Goal: Use online tool/utility: Utilize a website feature to perform a specific function

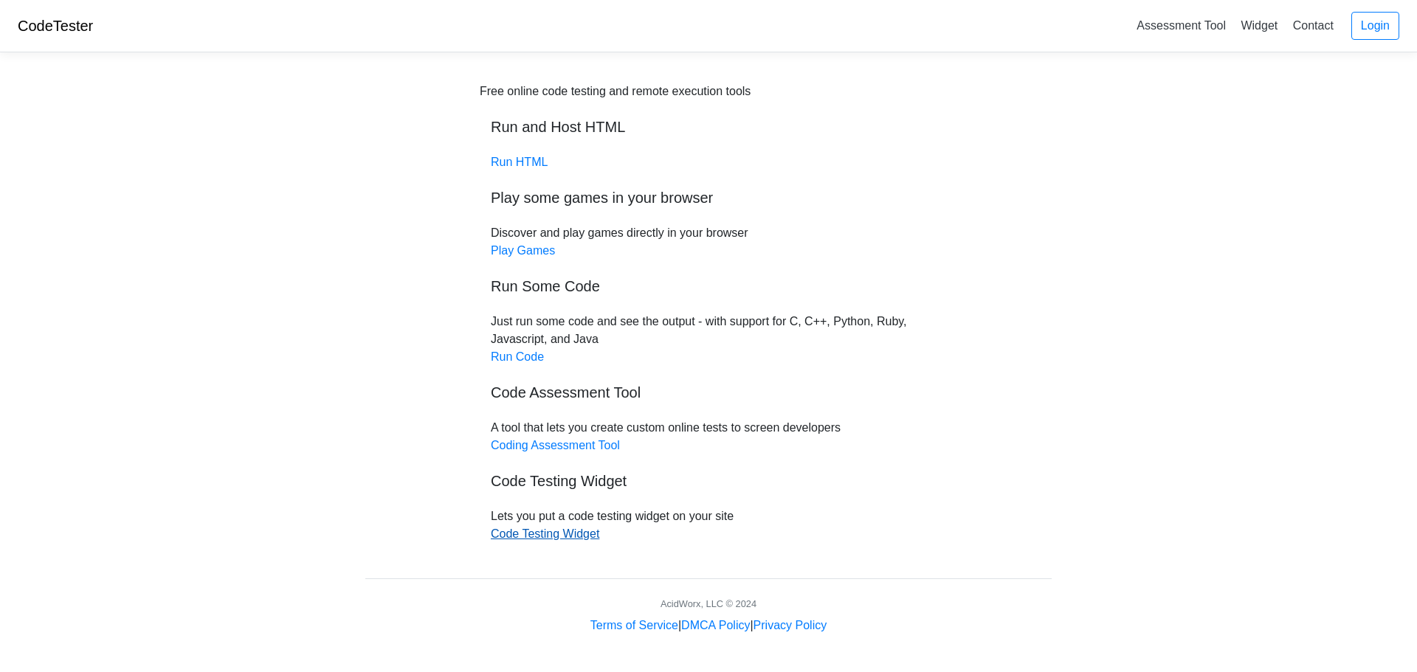
click at [569, 534] on link "Code Testing Widget" at bounding box center [545, 534] width 108 height 13
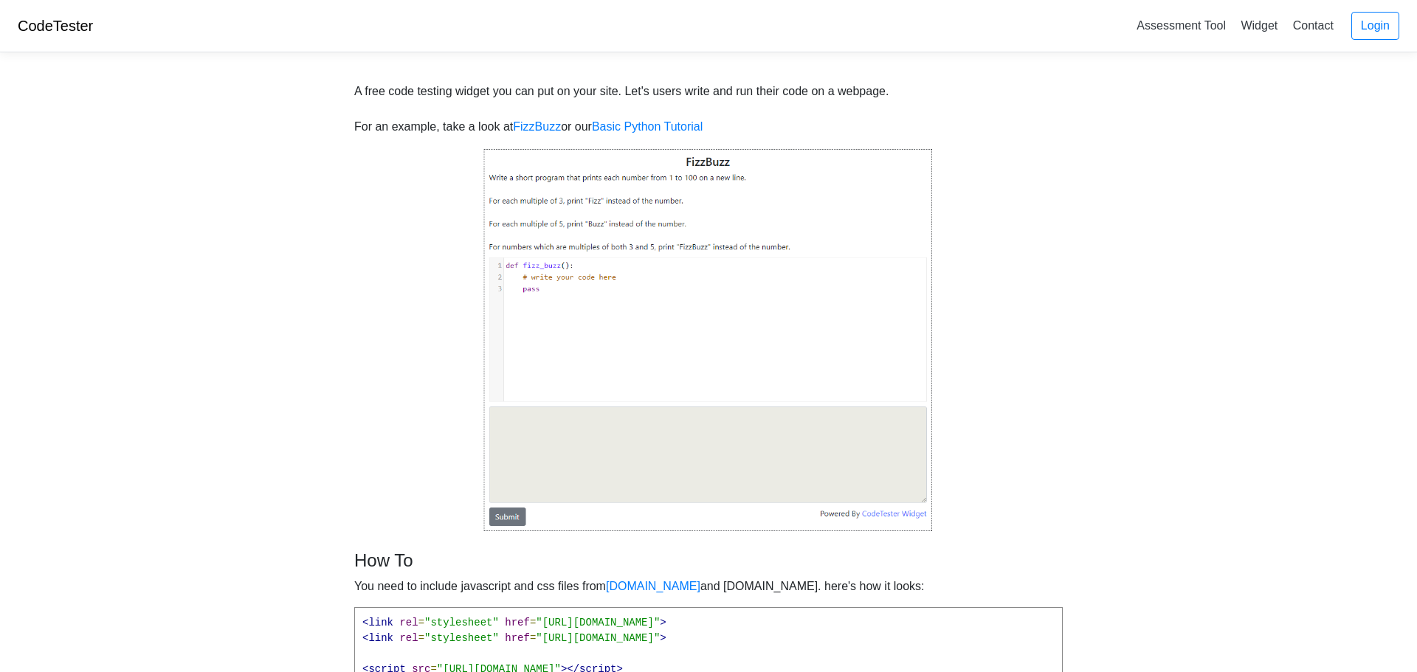
click at [578, 431] on img at bounding box center [708, 340] width 450 height 385
click at [540, 430] on img at bounding box center [708, 340] width 450 height 385
drag, startPoint x: 537, startPoint y: 435, endPoint x: 534, endPoint y: 444, distance: 9.3
click at [536, 435] on img at bounding box center [708, 340] width 450 height 385
click at [528, 451] on img at bounding box center [708, 340] width 450 height 385
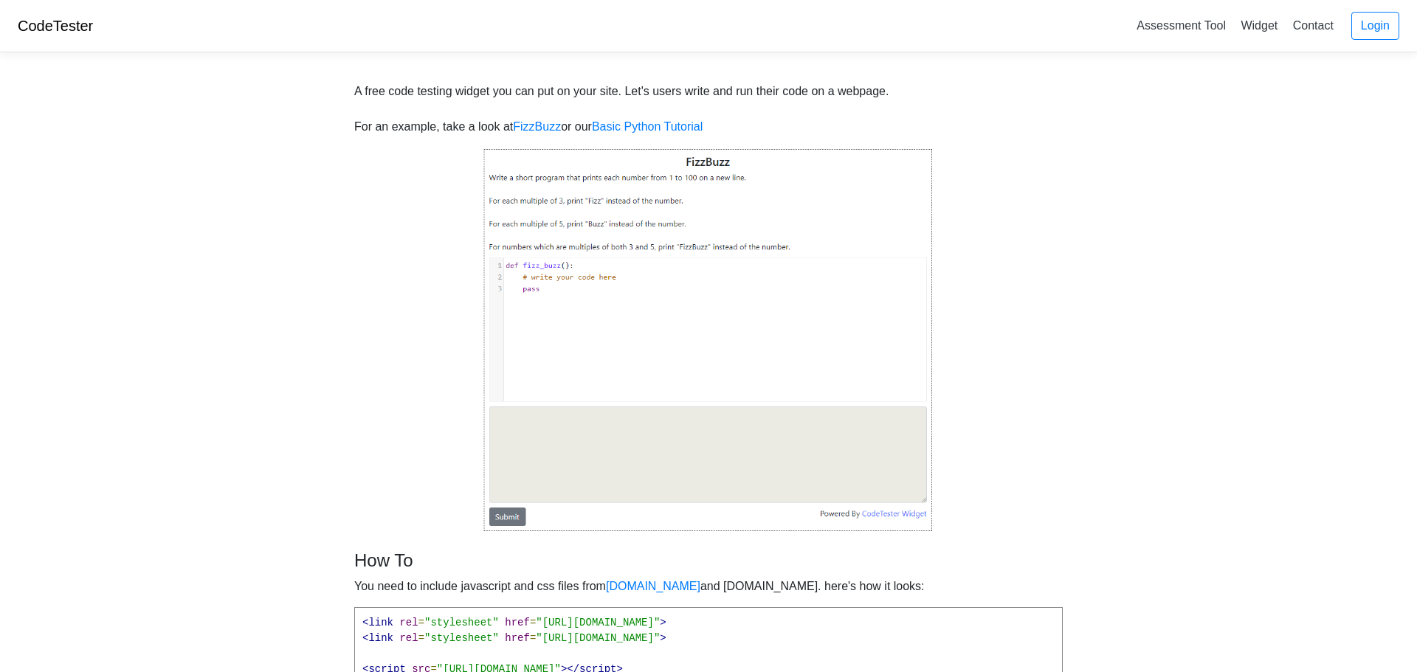
click at [531, 418] on img at bounding box center [708, 340] width 450 height 385
click at [533, 449] on img at bounding box center [708, 340] width 450 height 385
click at [565, 434] on img at bounding box center [708, 340] width 450 height 385
click at [613, 221] on img at bounding box center [708, 340] width 450 height 385
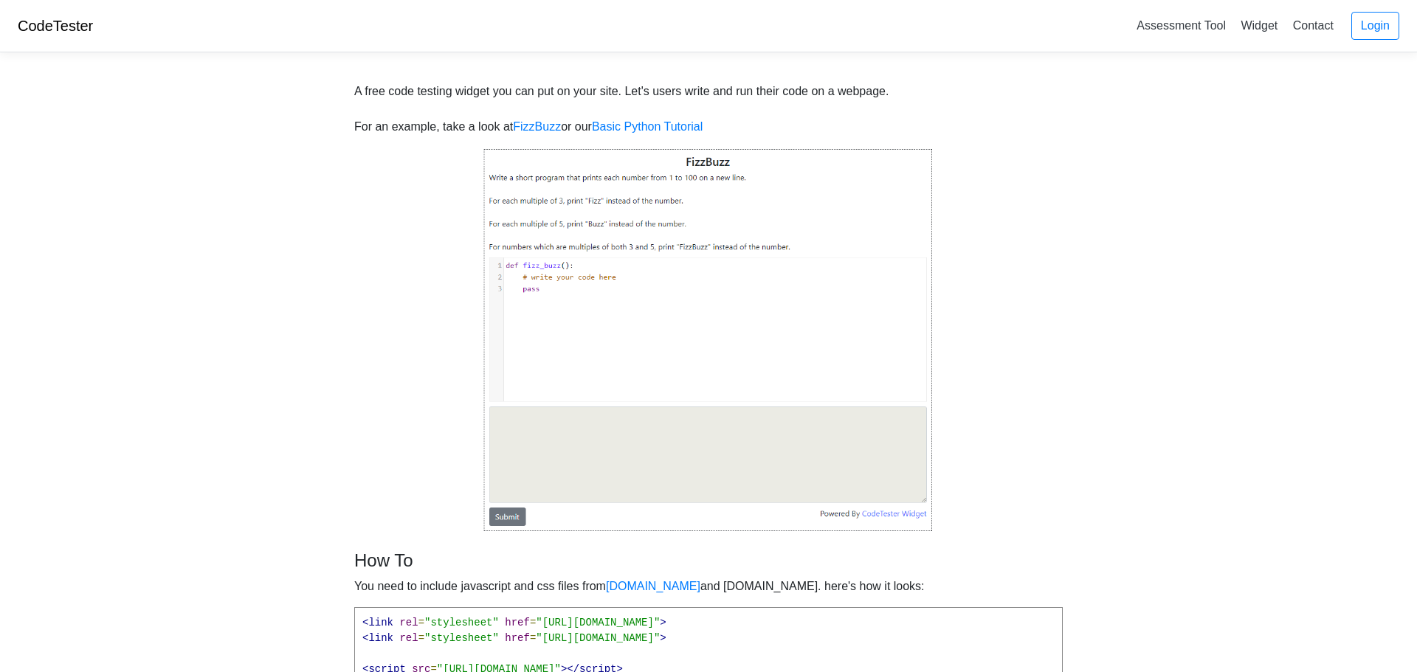
click at [568, 282] on img at bounding box center [708, 340] width 450 height 385
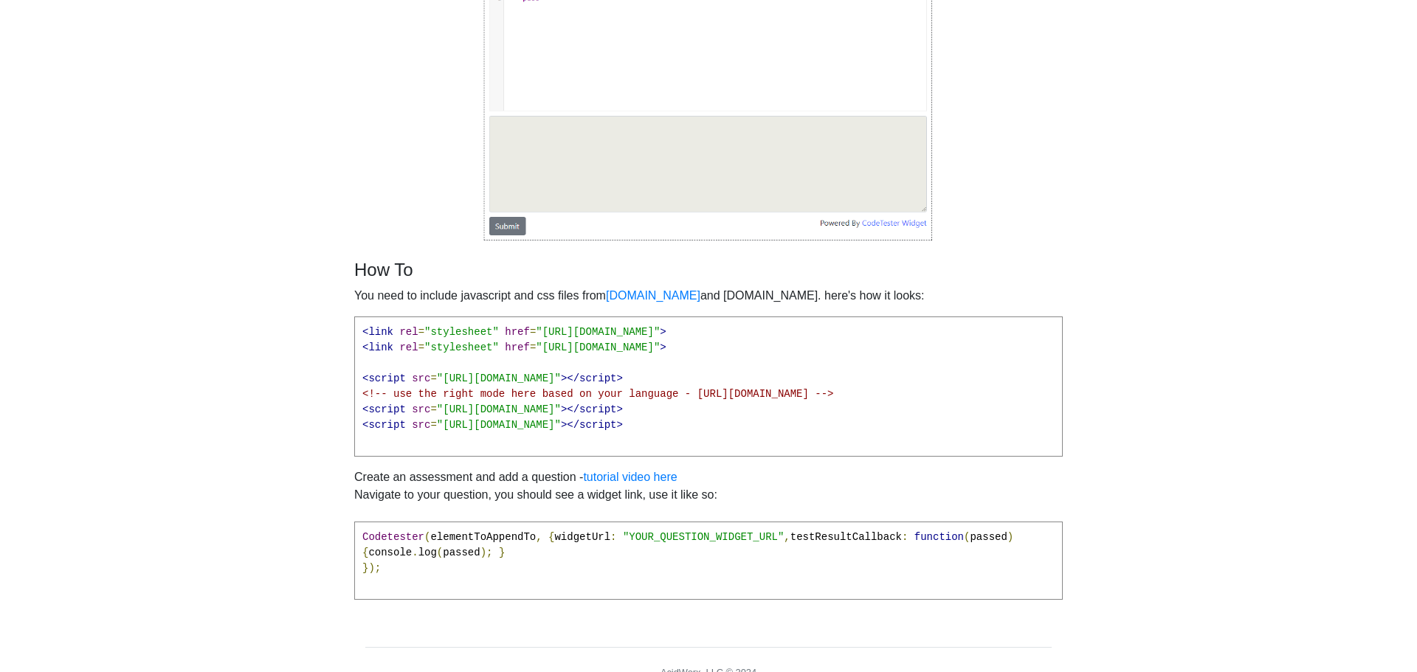
scroll to position [331, 0]
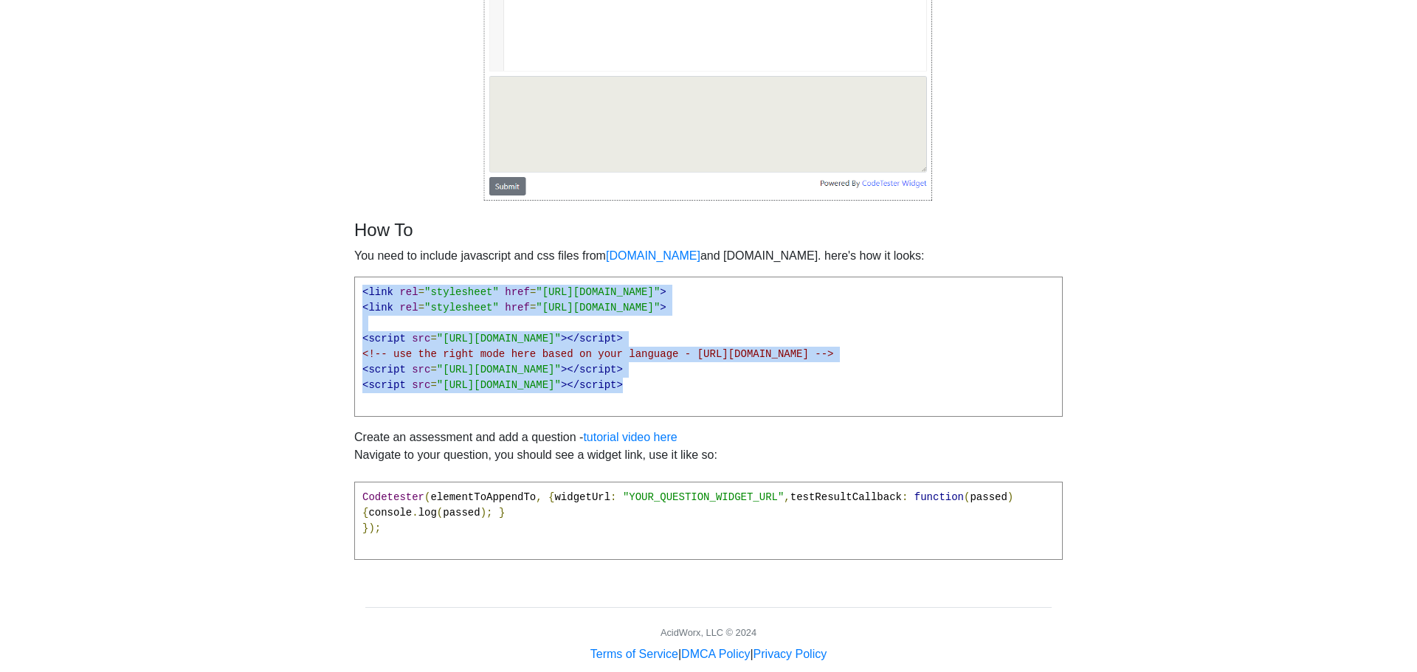
drag, startPoint x: 904, startPoint y: 393, endPoint x: 191, endPoint y: 272, distance: 723.2
click at [191, 272] on body "CodeTester Assessment Tool Widget Contact Login A free code testing widget you …" at bounding box center [708, 166] width 1417 height 994
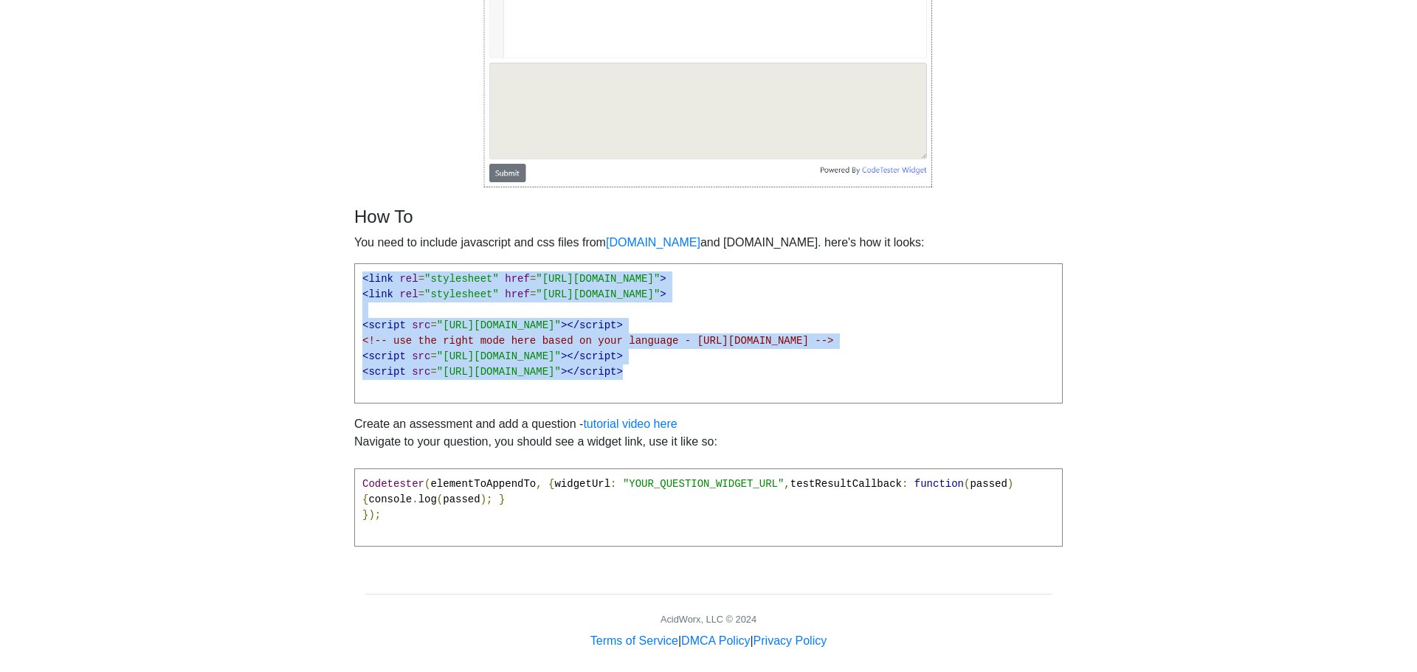
scroll to position [373, 0]
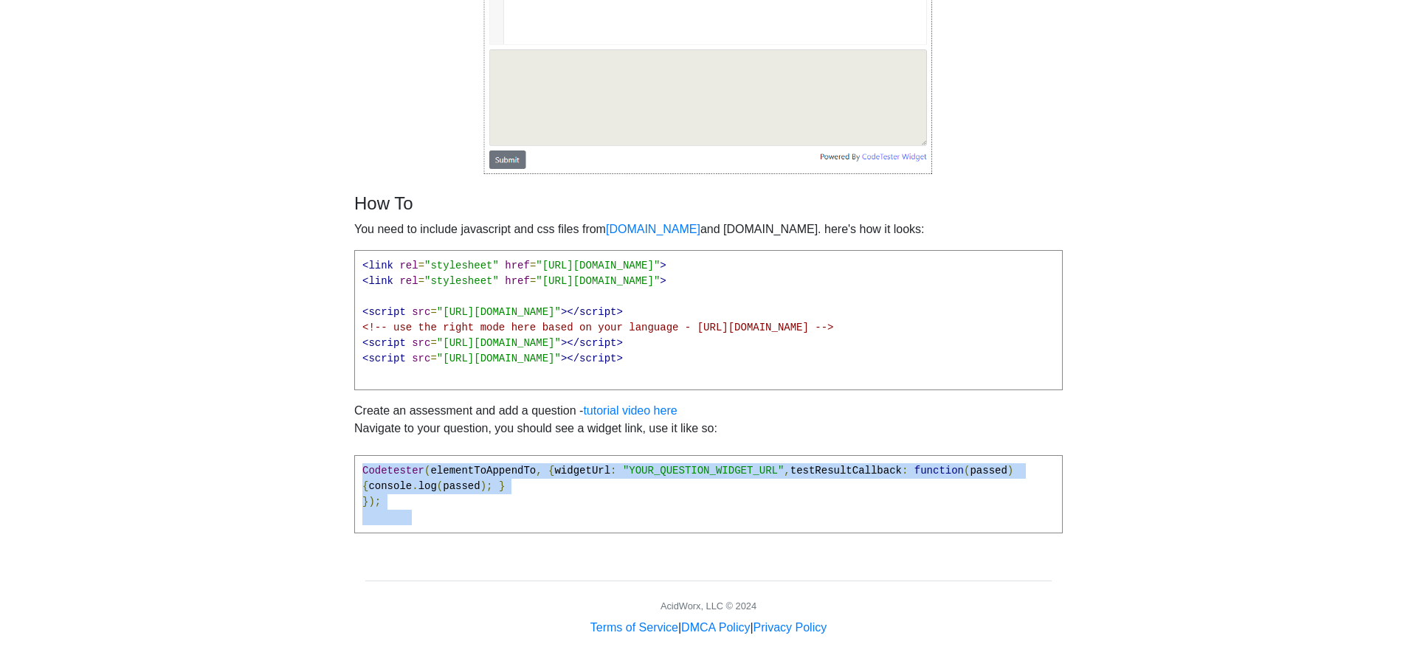
drag, startPoint x: 409, startPoint y: 512, endPoint x: 306, endPoint y: 442, distance: 124.3
click at [306, 442] on body "CodeTester Assessment Tool Widget Contact Login A free code testing widget you …" at bounding box center [708, 140] width 1417 height 994
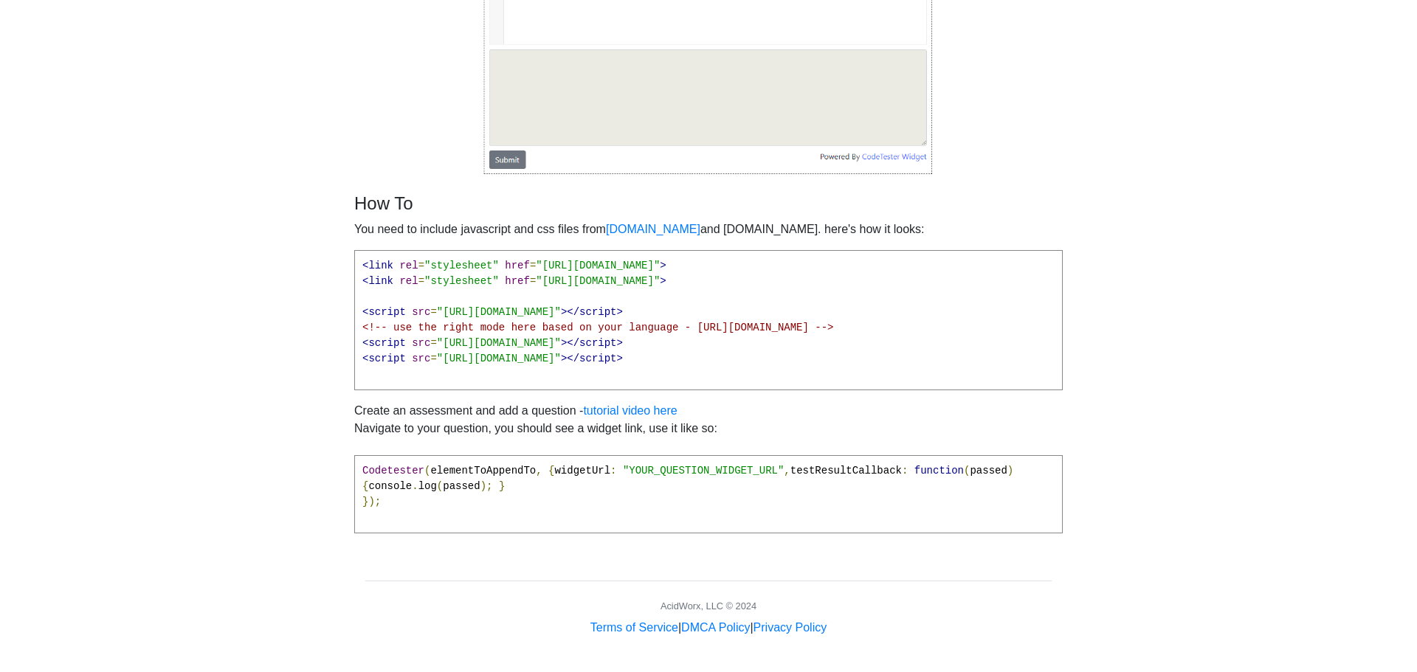
scroll to position [0, 0]
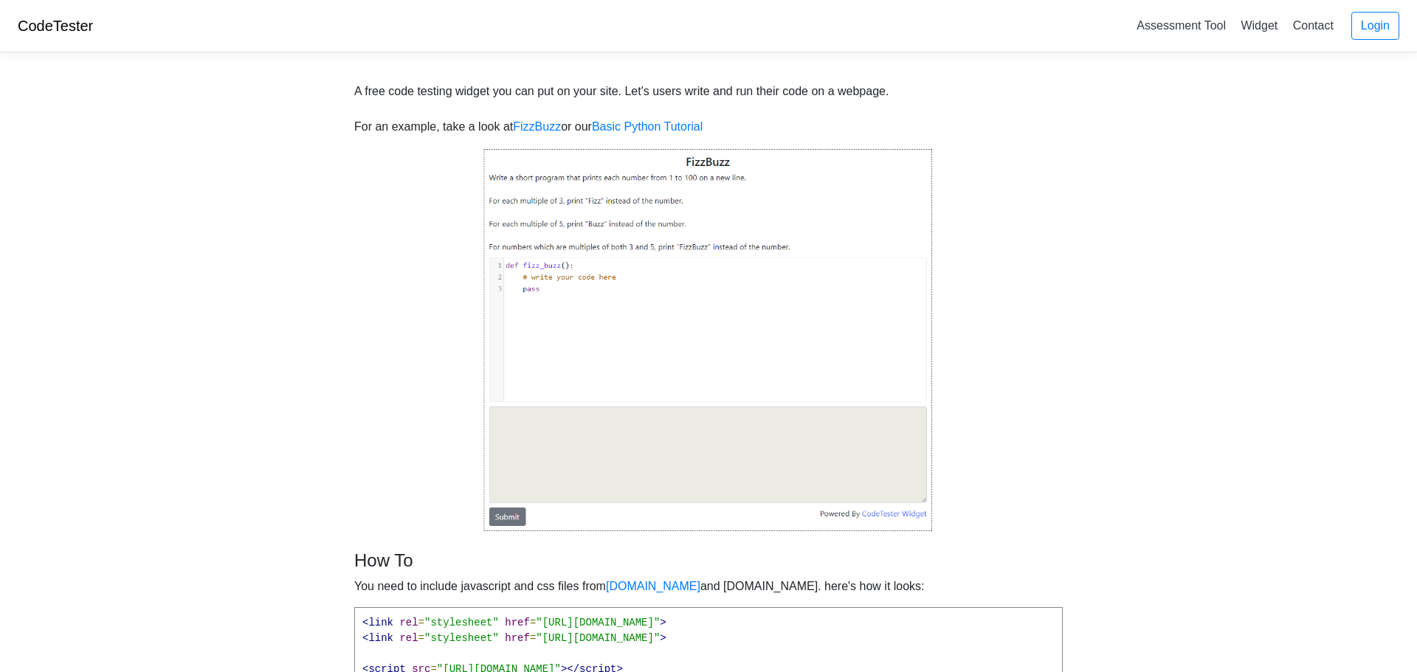
click at [610, 458] on img at bounding box center [708, 340] width 450 height 385
click at [534, 512] on img at bounding box center [708, 340] width 450 height 385
click at [496, 530] on img at bounding box center [708, 340] width 450 height 385
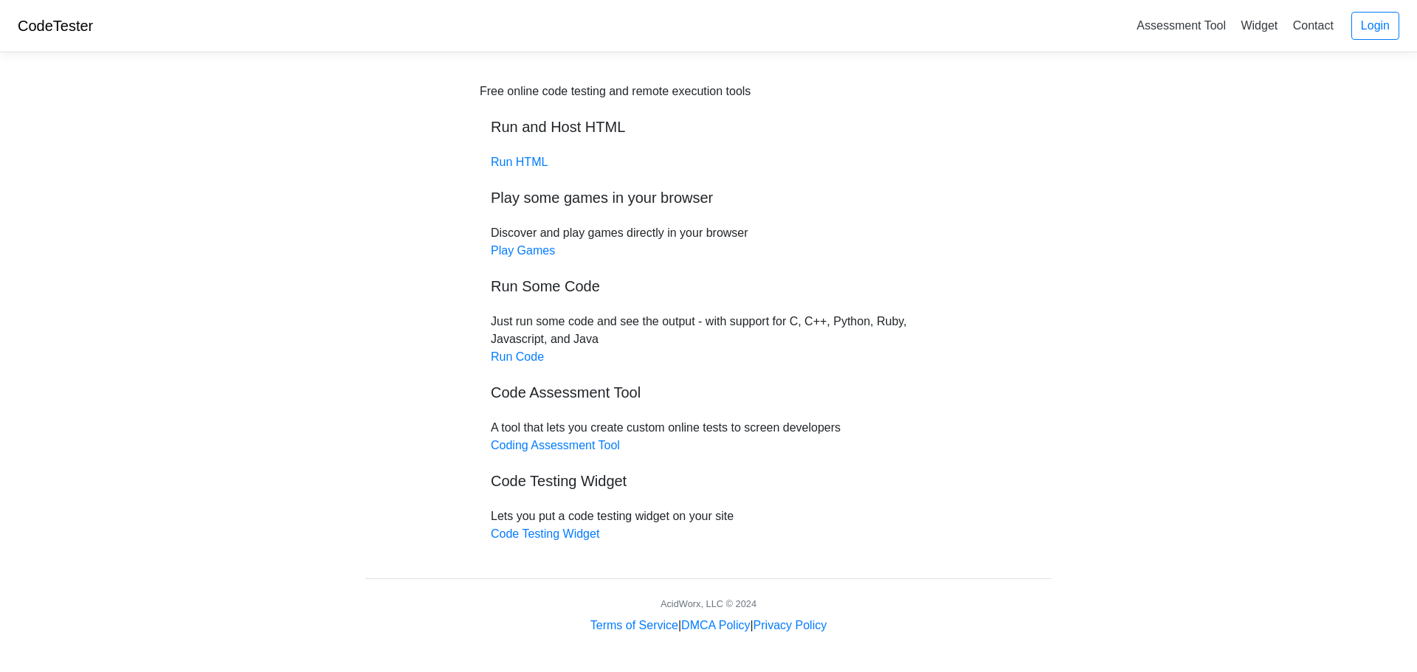
click at [510, 364] on div "Free online code testing and remote execution tools Run and Host HTML Run HTML …" at bounding box center [709, 313] width 458 height 461
click at [508, 361] on link "Run Code" at bounding box center [517, 357] width 53 height 13
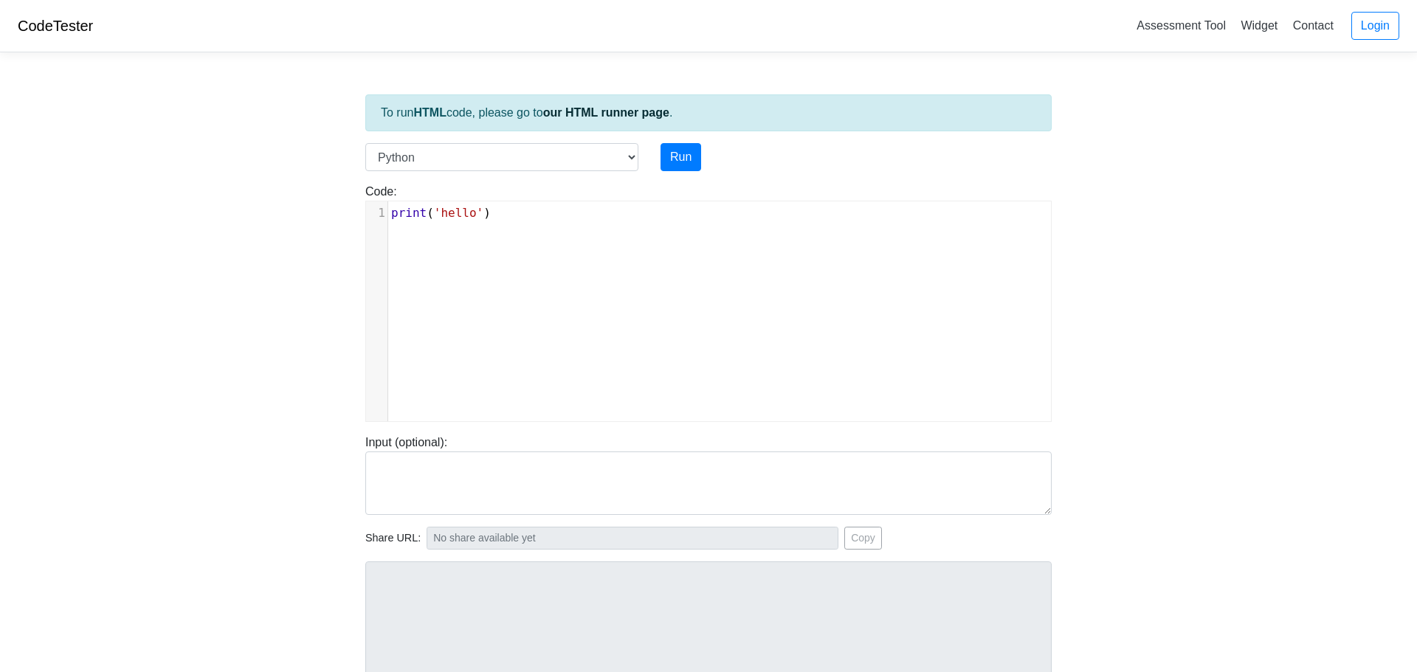
scroll to position [6, 0]
type textarea "print('hello')"
drag, startPoint x: 534, startPoint y: 216, endPoint x: 323, endPoint y: 207, distance: 210.5
click at [323, 207] on body "CodeTester Assessment Tool Widget Contact Login To run HTML code, please go to …" at bounding box center [708, 394] width 1417 height 788
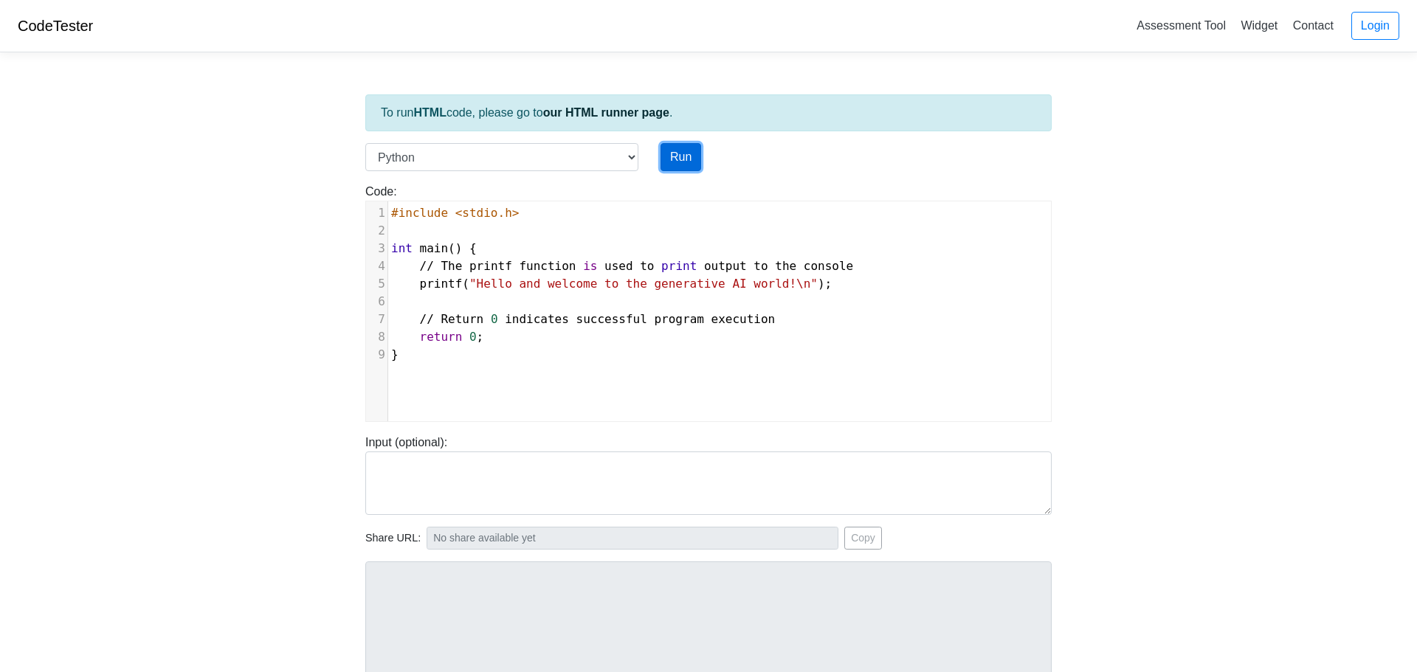
click at [697, 162] on button "Run" at bounding box center [681, 157] width 41 height 28
type input "https://codetester.io/runner?s=oQXdOmVnlR"
type textarea "Submission status: Runtime Error (NZEC) Stderr: File "script.py", line 3 int ma…"
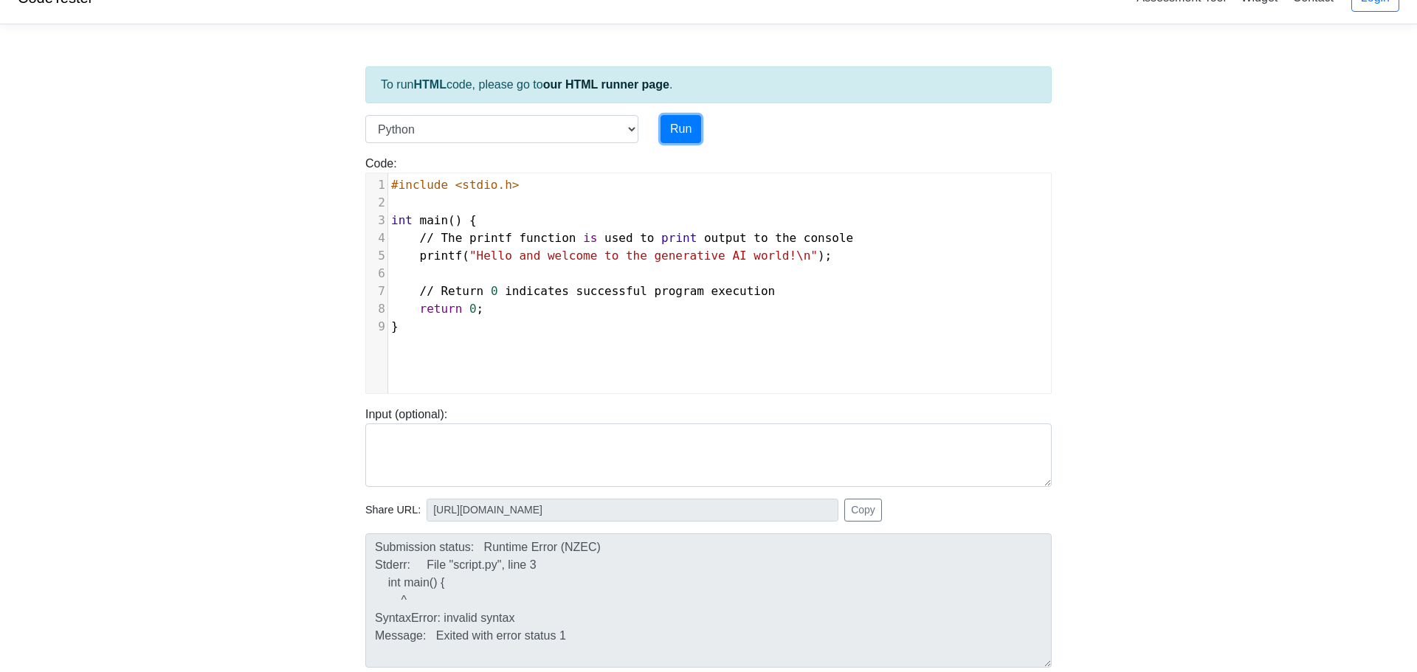
scroll to position [0, 0]
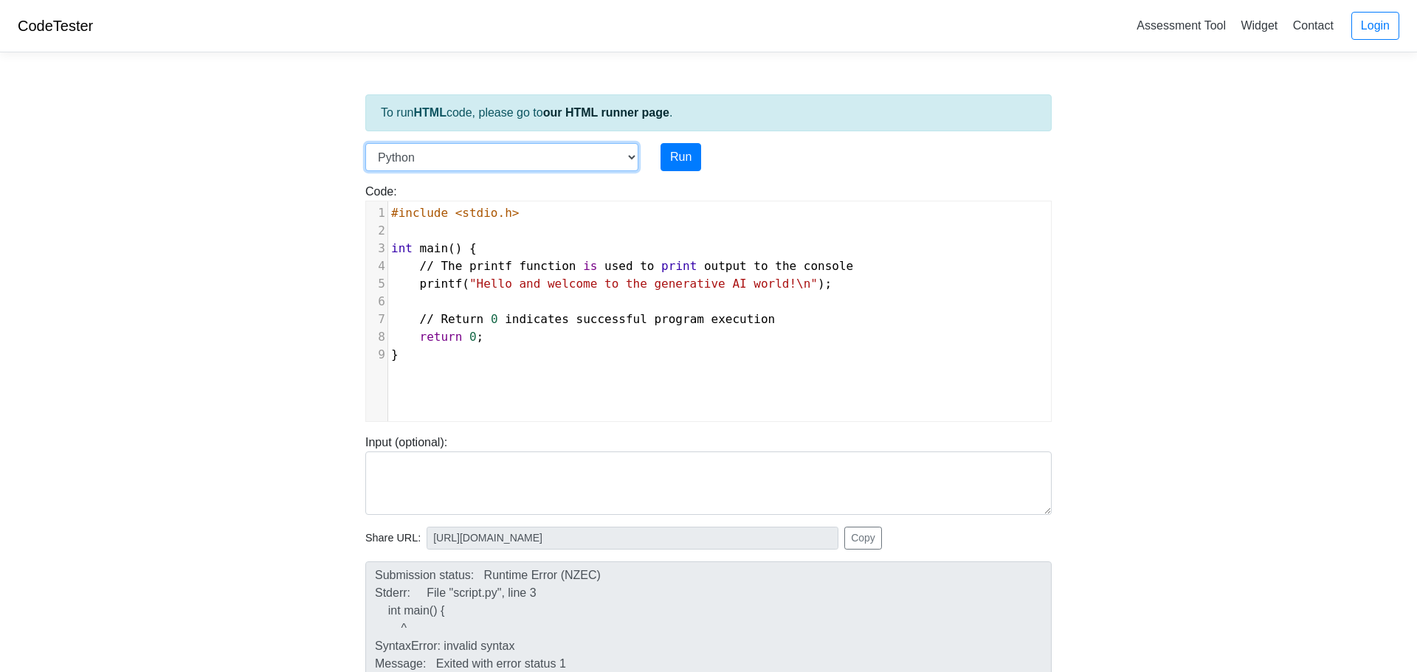
click at [621, 165] on select "C C++ Go Java Javascript Python Ruby" at bounding box center [501, 157] width 273 height 28
select select "c"
click at [365, 143] on select "C C++ Go Java Javascript Python Ruby" at bounding box center [501, 157] width 273 height 28
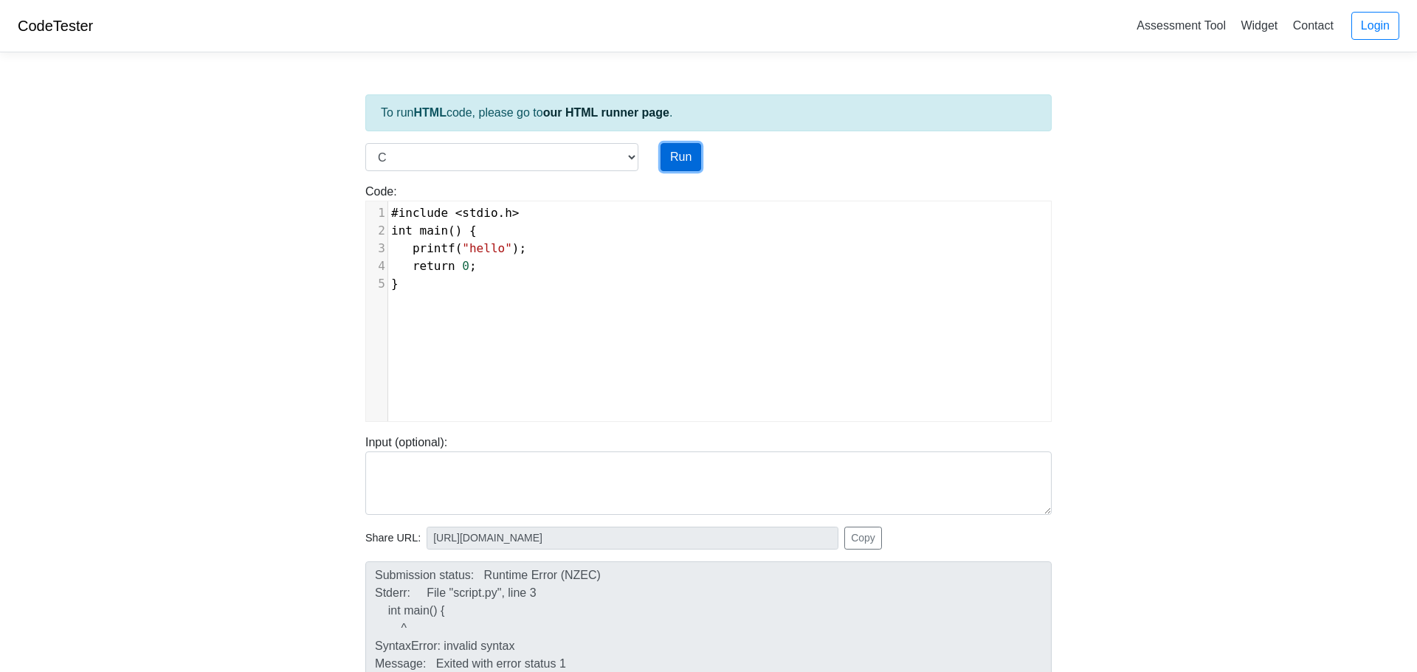
click at [683, 159] on button "Run" at bounding box center [681, 157] width 41 height 28
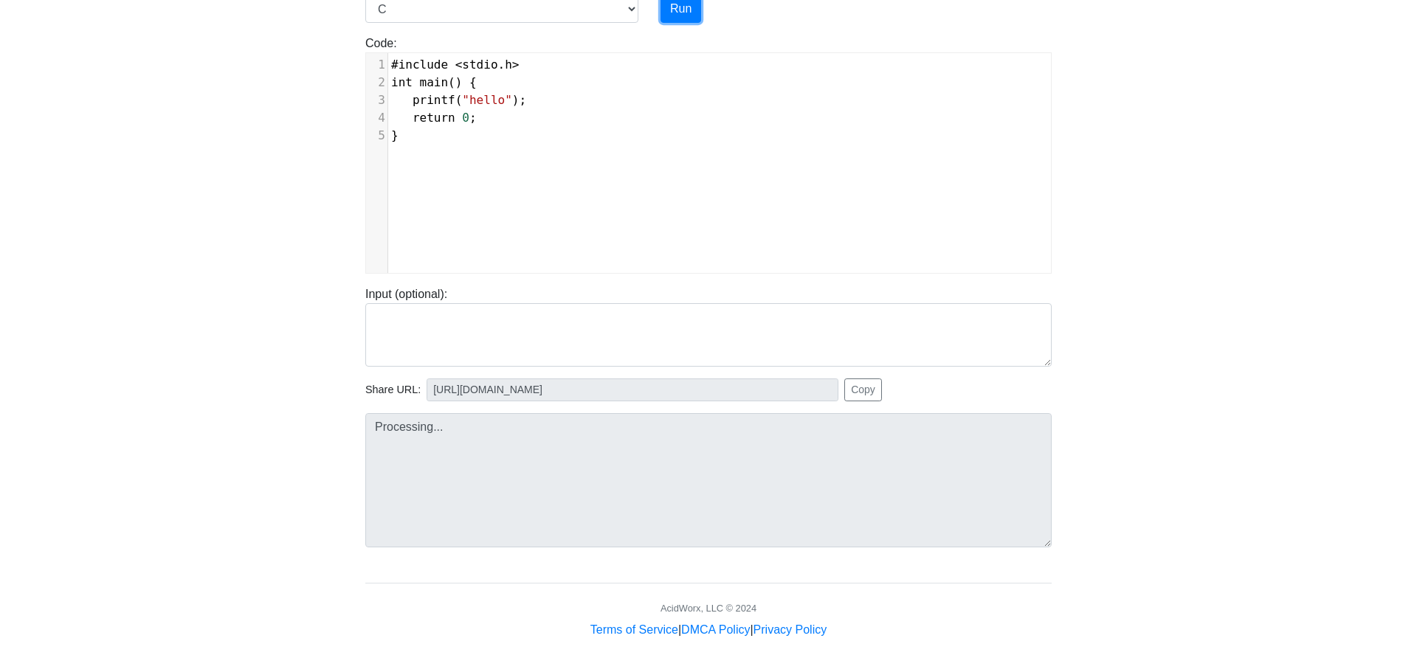
scroll to position [151, 0]
type input "https://codetester.io/runner?s=ZeX3BOQDlv"
type textarea "Stdout: hello"
click at [867, 389] on button "Copy" at bounding box center [863, 387] width 38 height 23
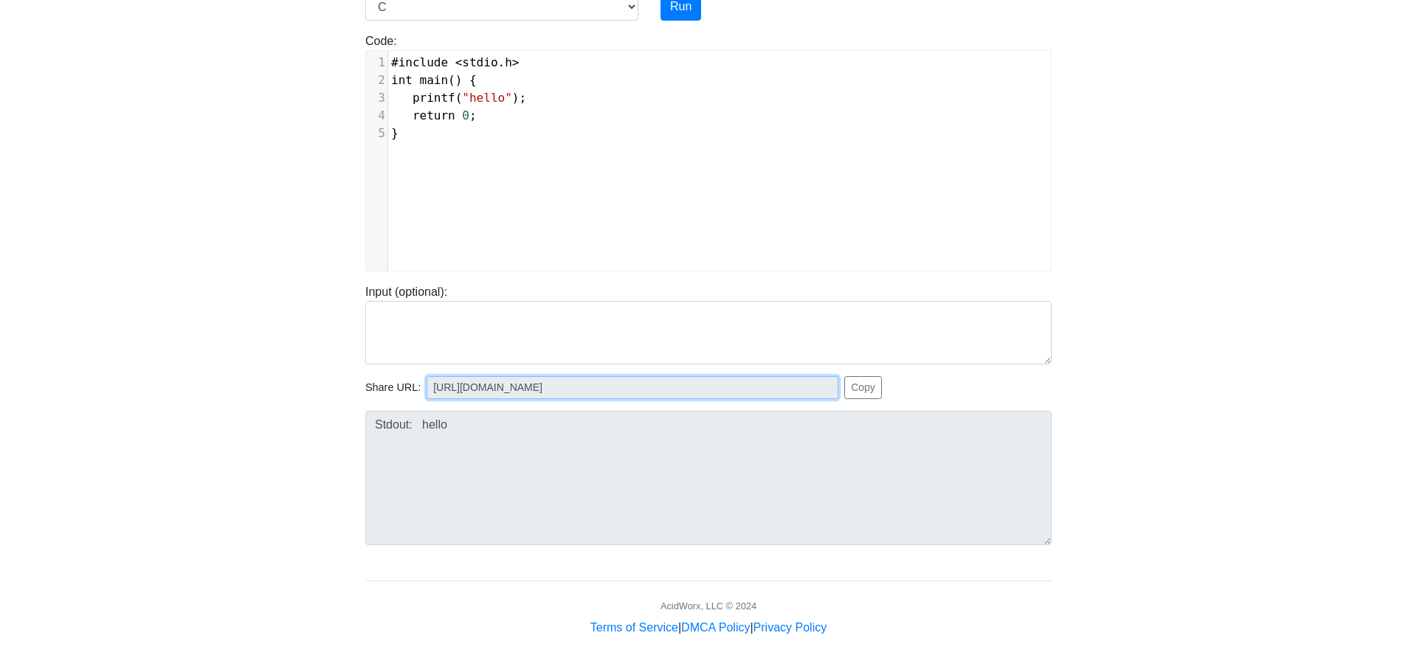
scroll to position [0, 0]
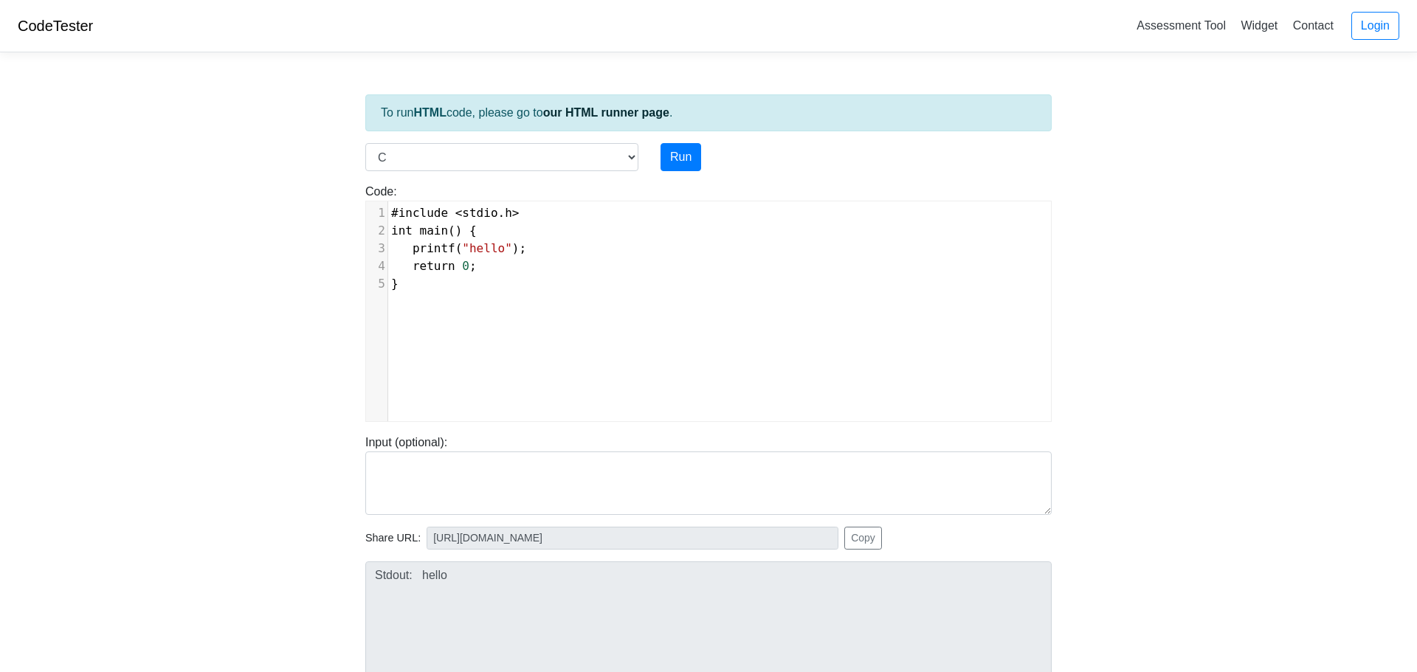
click at [61, 22] on link "CodeTester" at bounding box center [55, 26] width 75 height 16
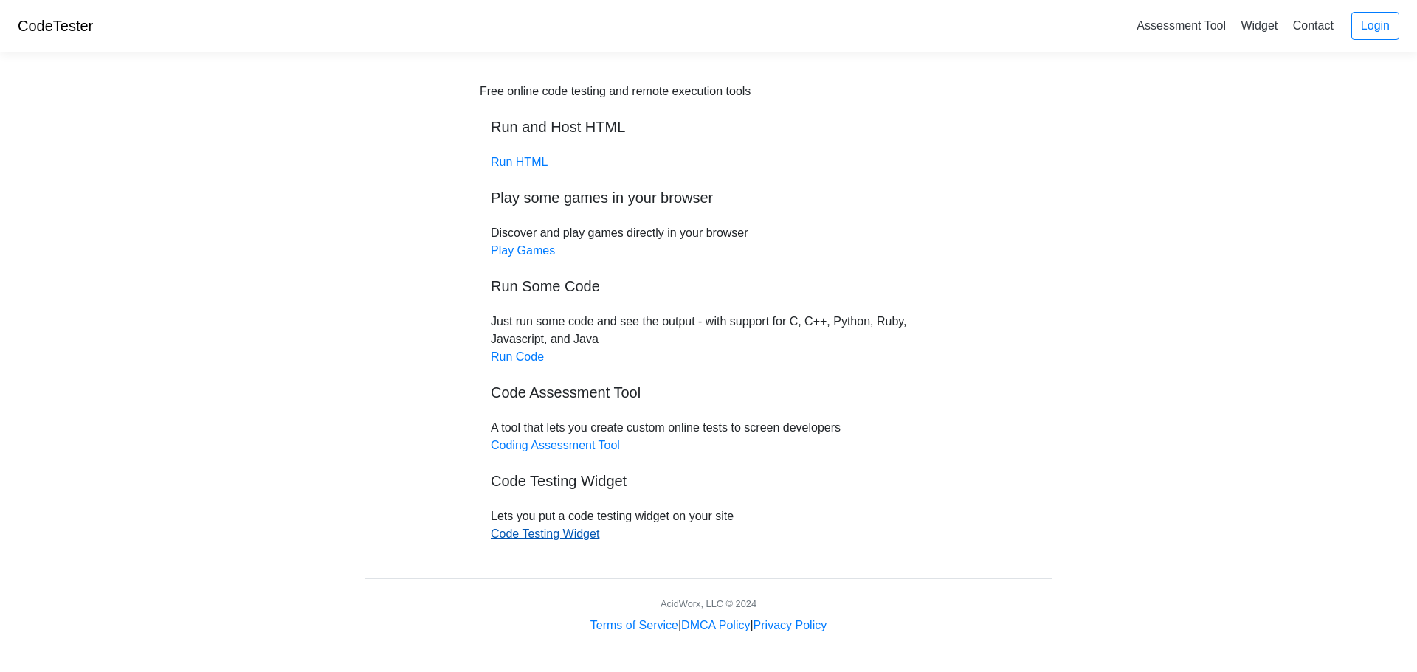
click at [523, 540] on link "Code Testing Widget" at bounding box center [545, 534] width 108 height 13
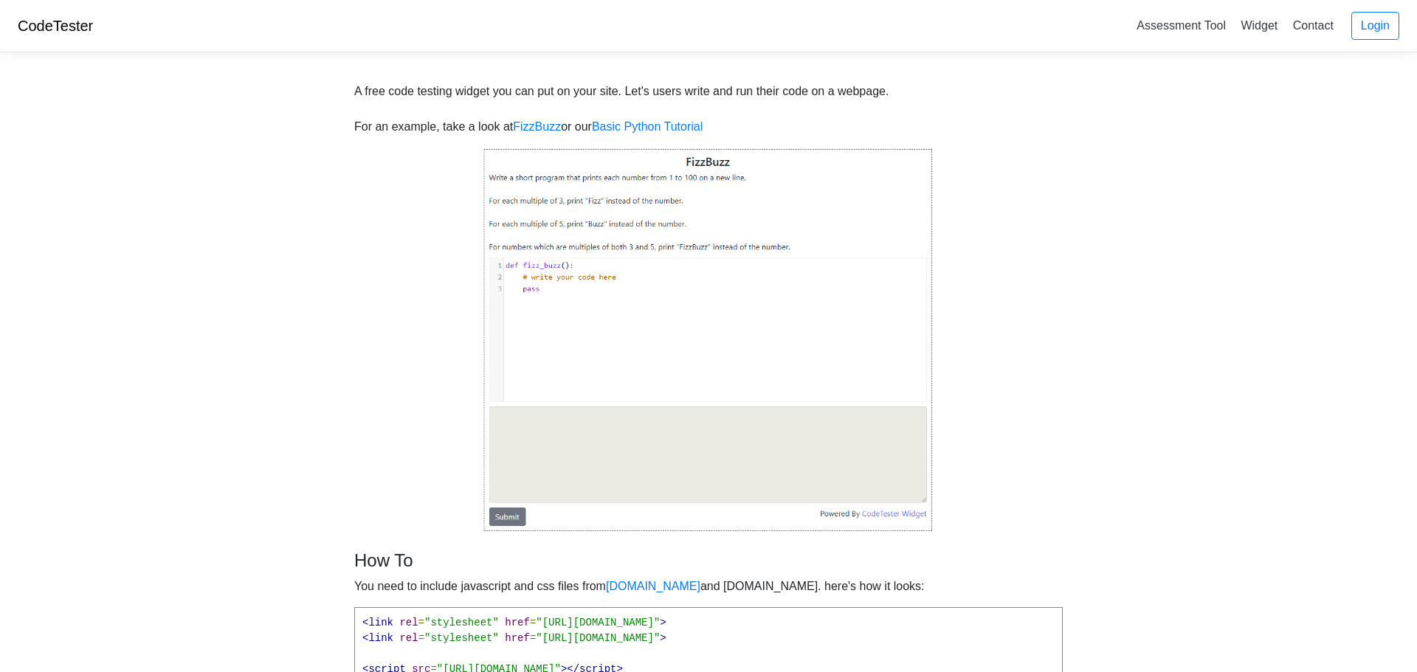
click at [562, 457] on img at bounding box center [708, 340] width 450 height 385
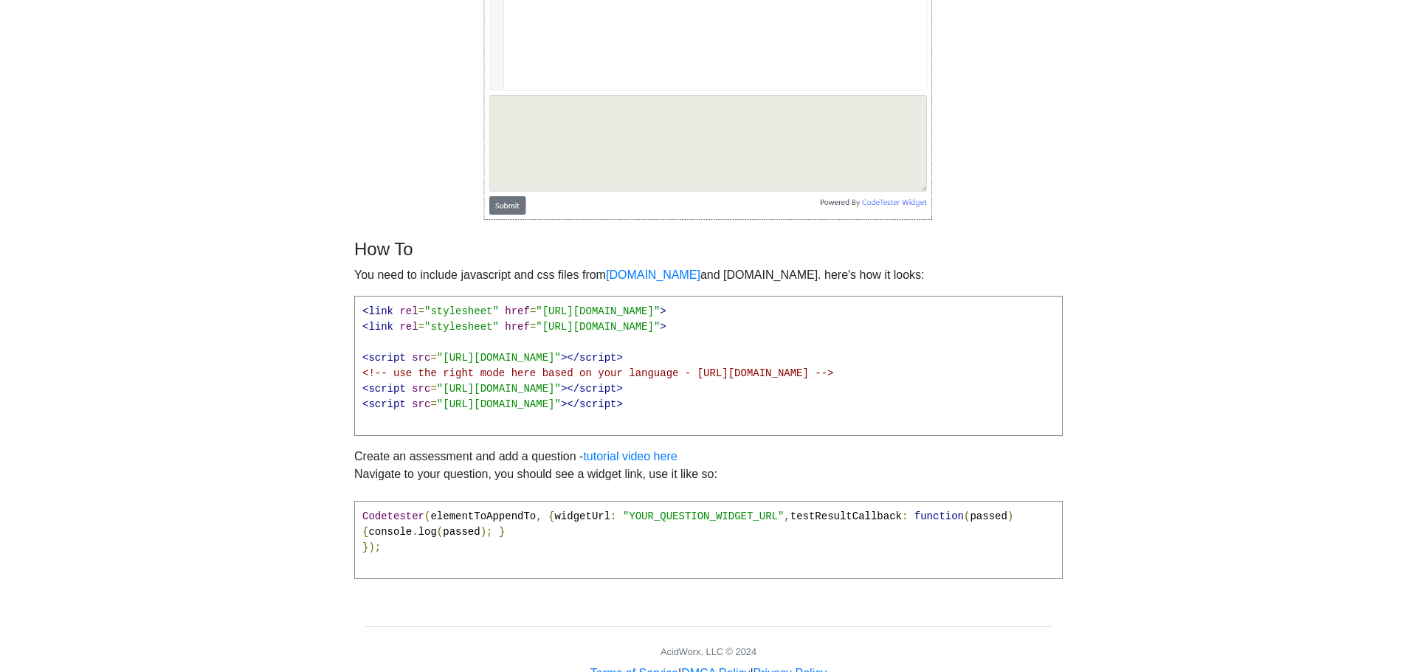
scroll to position [373, 0]
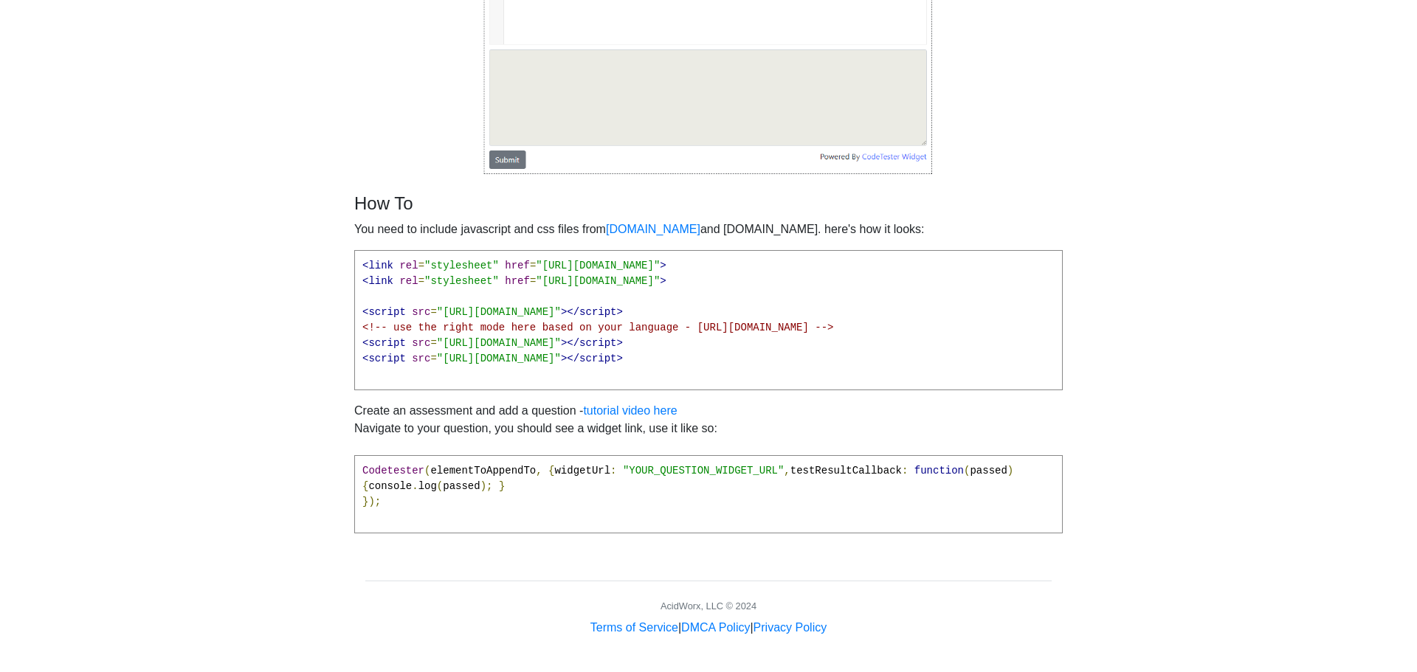
drag, startPoint x: 837, startPoint y: 343, endPoint x: 600, endPoint y: 289, distance: 243.0
click at [603, 291] on pre "<link rel = "stylesheet" href = "[URL][DOMAIN_NAME]" > <link rel = "stylesheet"…" at bounding box center [708, 320] width 709 height 140
click at [767, 398] on div "How To You need to include javascript and css files from [DOMAIN_NAME] and [DOM…" at bounding box center [708, 369] width 709 height 352
click at [726, 464] on pre "Codetester ( elementToAppendTo , { widgetUrl : "YOUR_QUESTION_WIDGET_URL" , tes…" at bounding box center [708, 494] width 709 height 78
click at [754, 483] on pre "Codetester ( elementToAppendTo , { widgetUrl : "YOUR_QUESTION_WIDGET_URL" , tes…" at bounding box center [708, 494] width 709 height 78
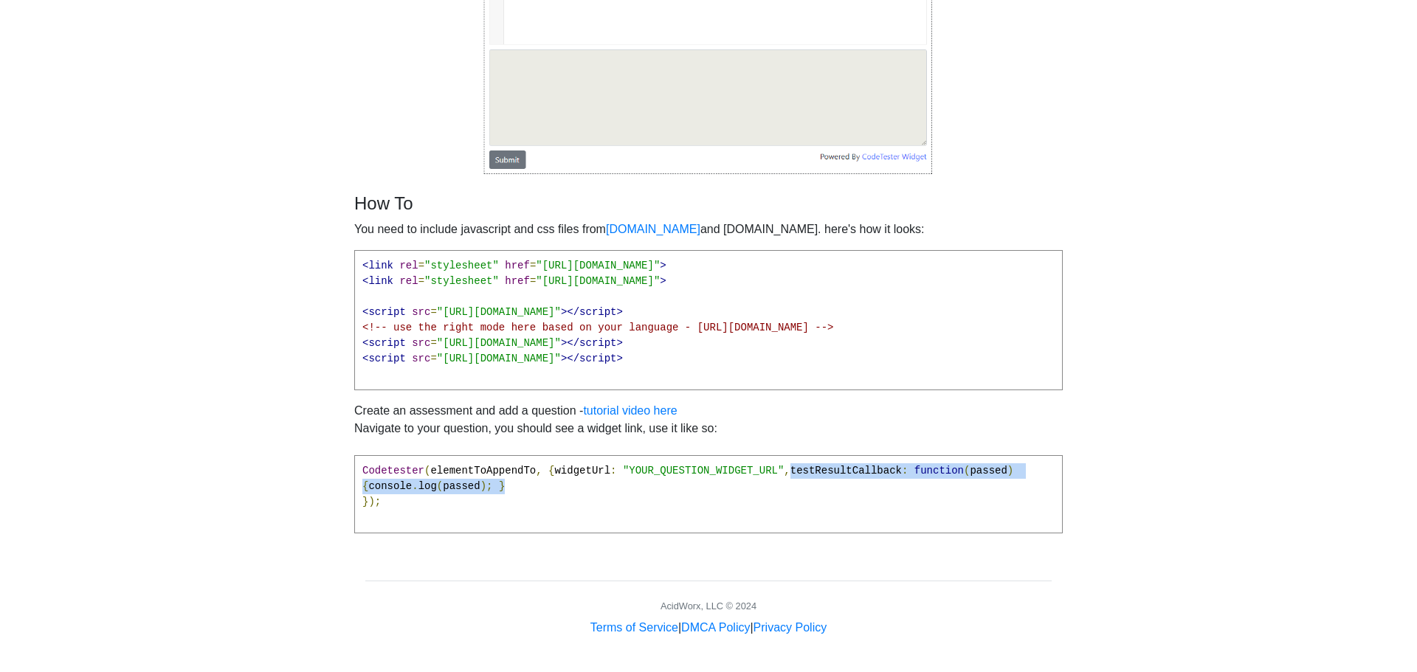
click at [796, 494] on pre "Codetester ( elementToAppendTo , { widgetUrl : "YOUR_QUESTION_WIDGET_URL" , tes…" at bounding box center [708, 494] width 709 height 78
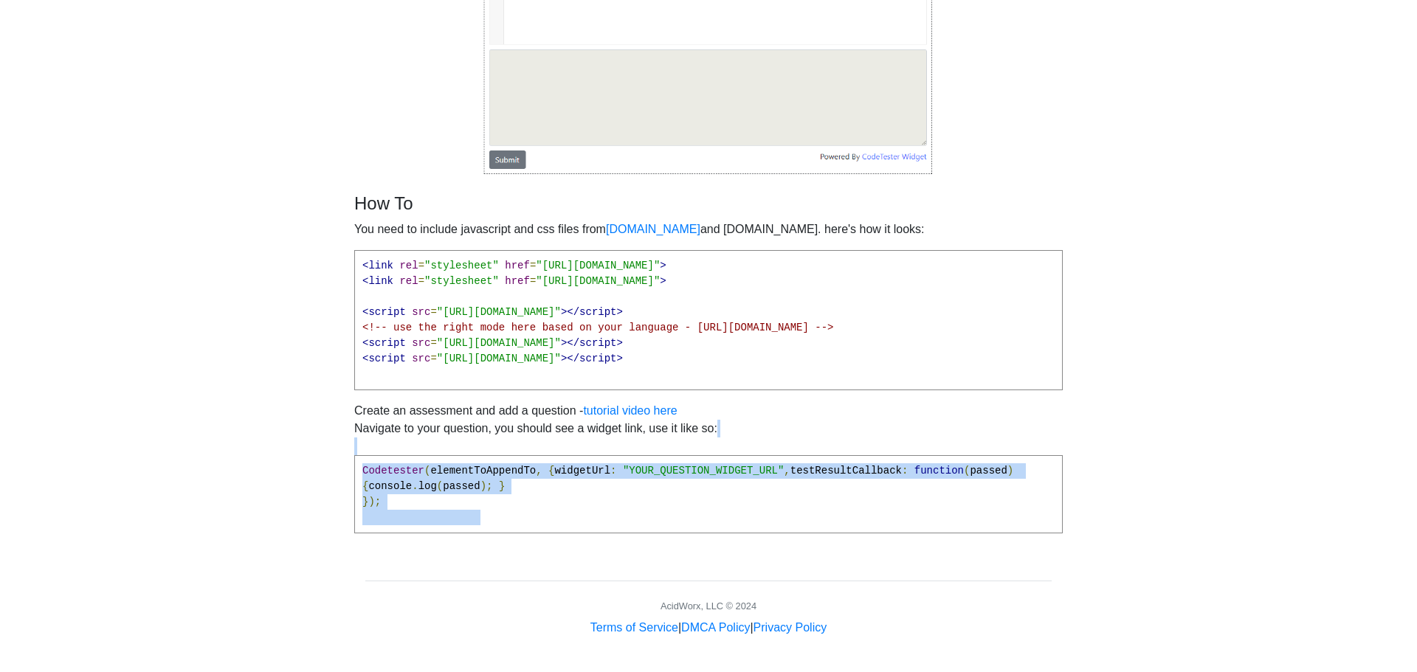
drag, startPoint x: 461, startPoint y: 513, endPoint x: 320, endPoint y: 431, distance: 163.7
click at [320, 431] on body "CodeTester Assessment Tool Widget Contact Login A free code testing widget you …" at bounding box center [708, 140] width 1417 height 994
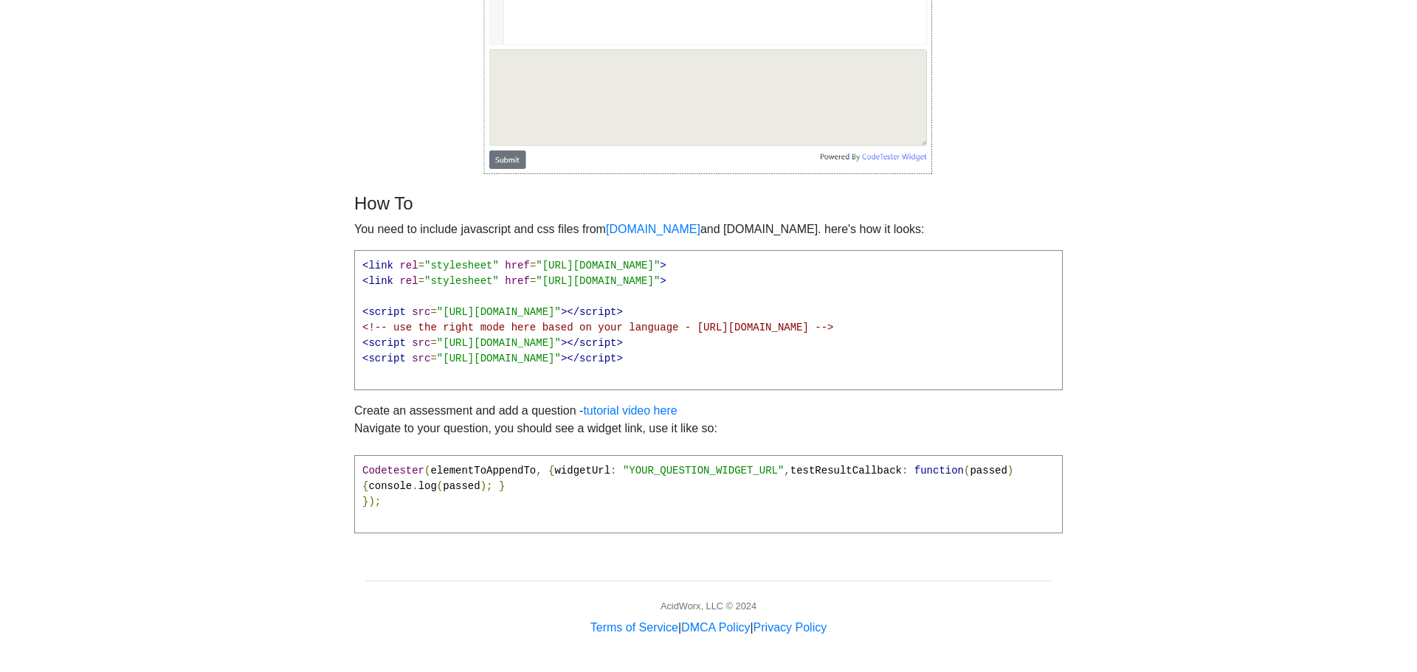
click at [660, 260] on span ""[URL][DOMAIN_NAME]"" at bounding box center [598, 266] width 124 height 12
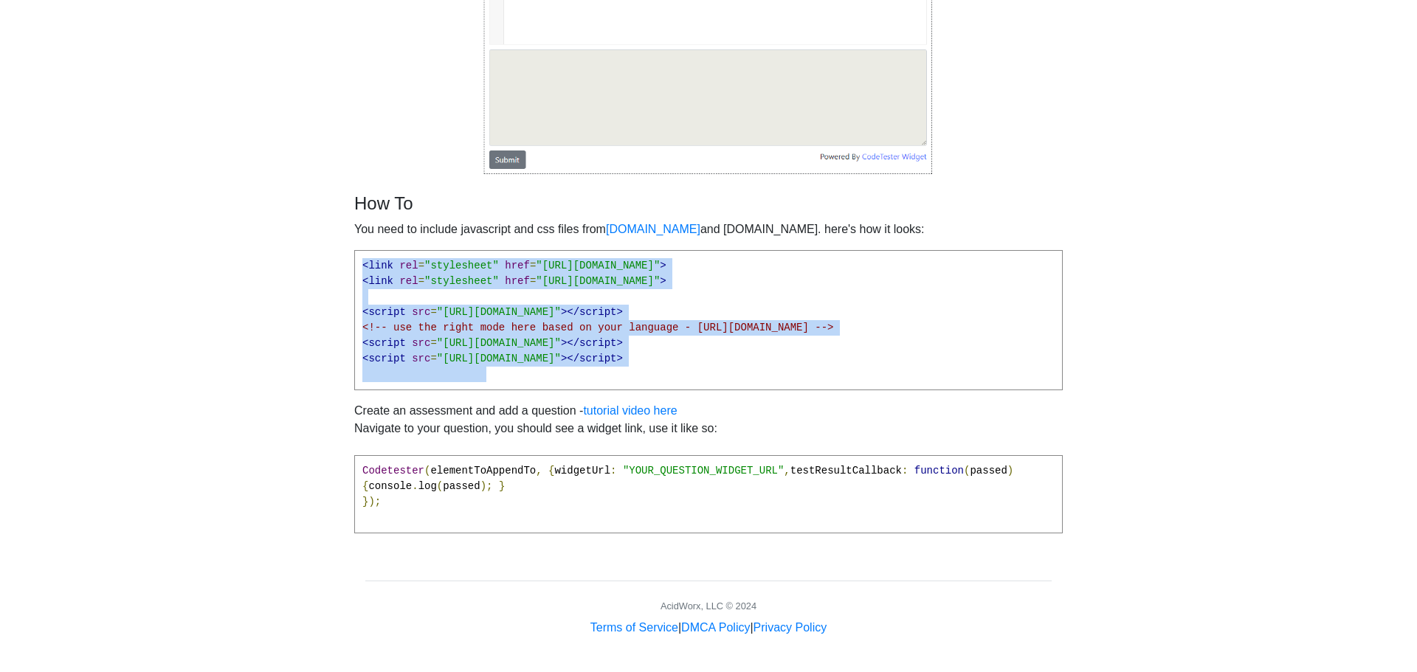
drag, startPoint x: 885, startPoint y: 358, endPoint x: 263, endPoint y: 234, distance: 633.7
click at [263, 234] on body "CodeTester Assessment Tool Widget Contact Login A free code testing widget you …" at bounding box center [708, 140] width 1417 height 994
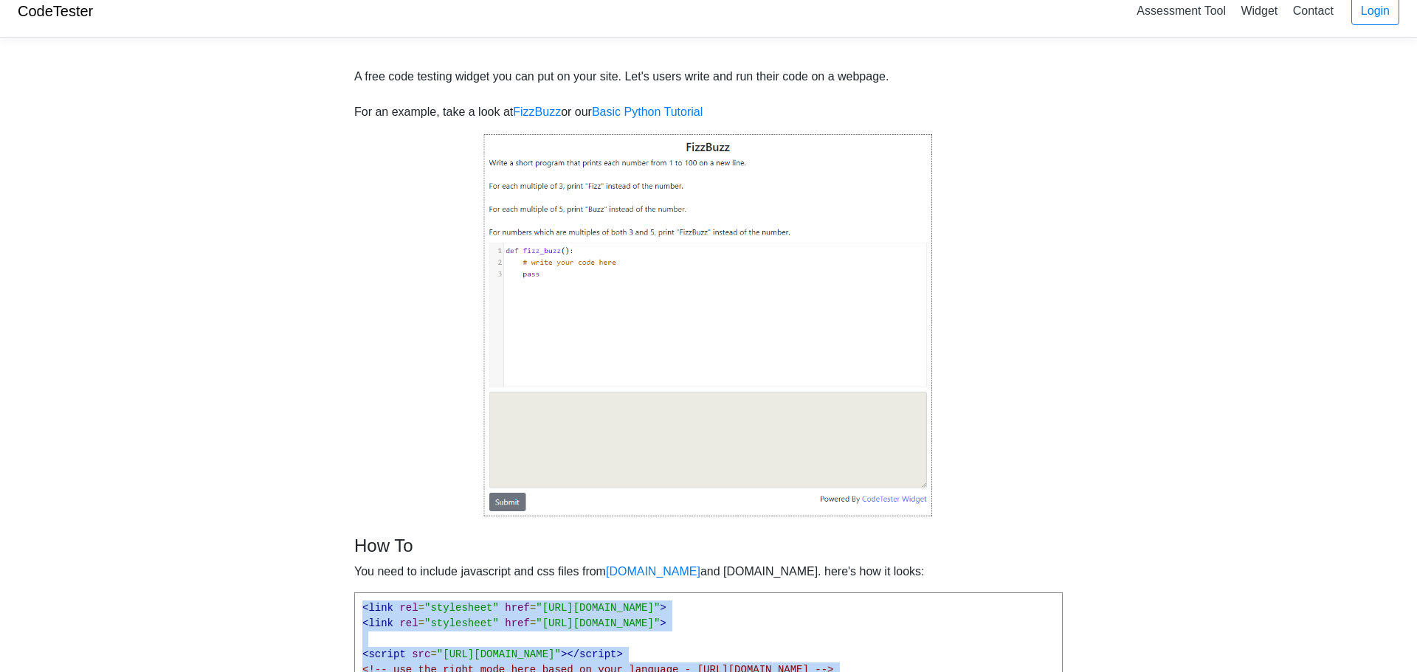
scroll to position [0, 0]
